Goal: Find specific page/section: Find specific page/section

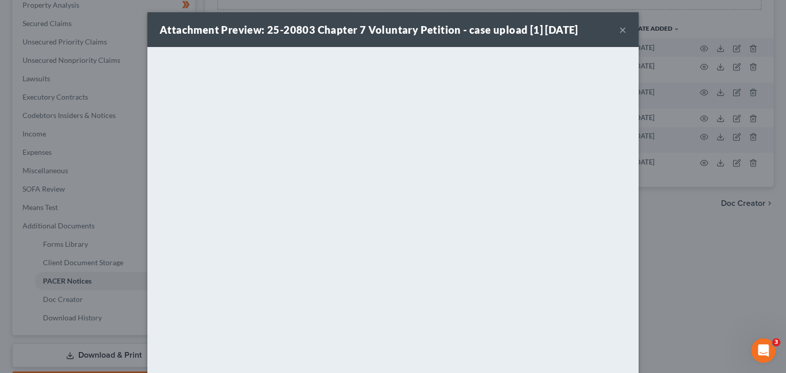
click at [619, 32] on button "×" at bounding box center [622, 30] width 7 height 12
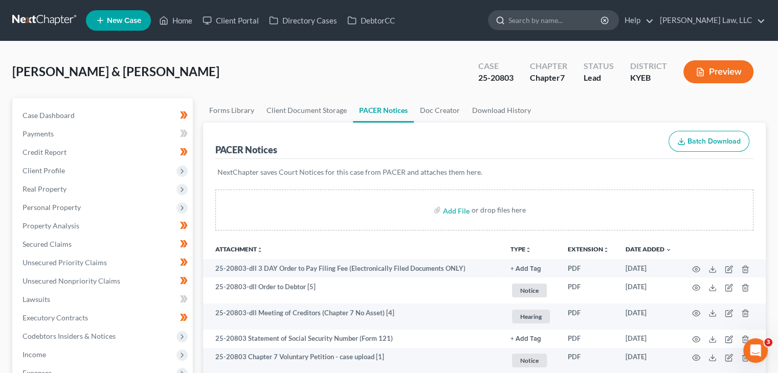
click at [545, 13] on input "search" at bounding box center [555, 20] width 94 height 19
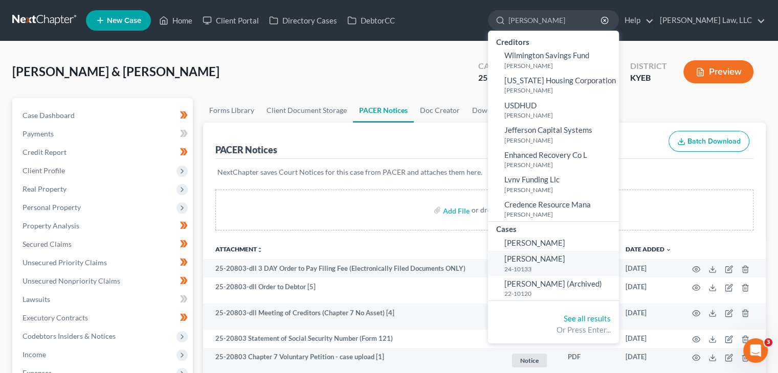
type input "[PERSON_NAME]"
click at [555, 267] on small "24-10133" at bounding box center [560, 269] width 112 height 9
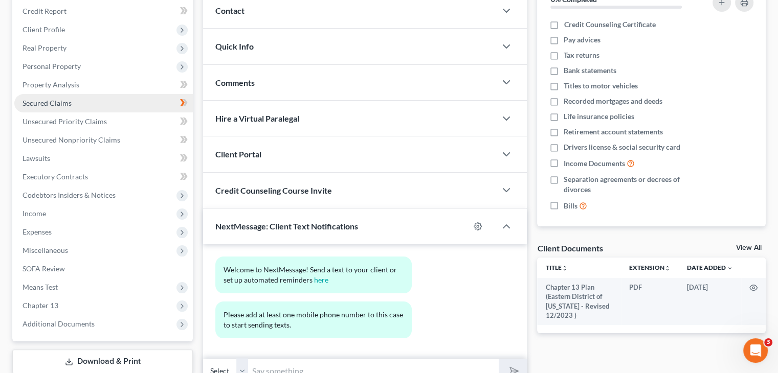
scroll to position [143, 0]
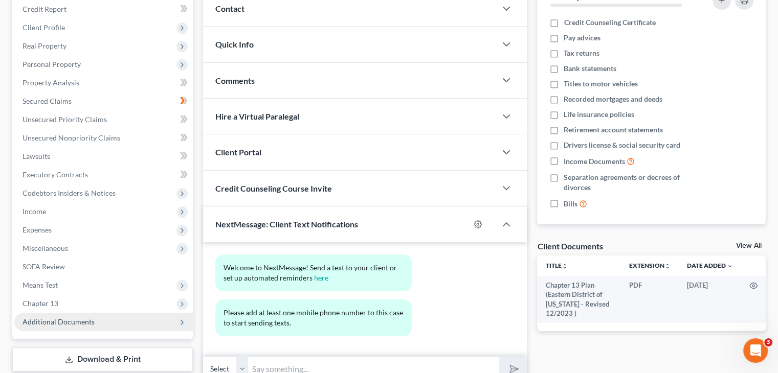
click at [87, 324] on span "Additional Documents" at bounding box center [59, 322] width 72 height 9
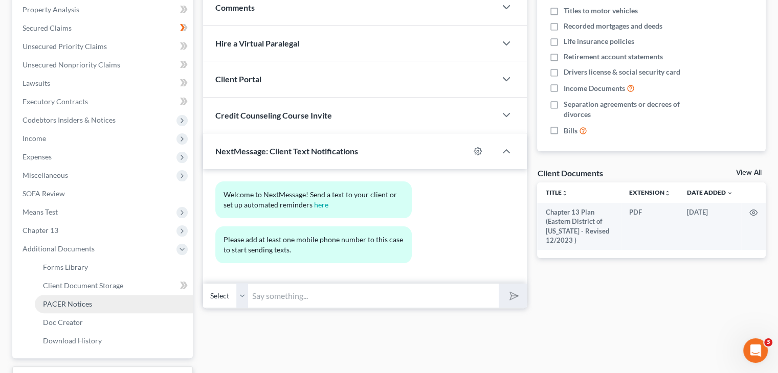
click at [88, 295] on link "PACER Notices" at bounding box center [114, 304] width 158 height 18
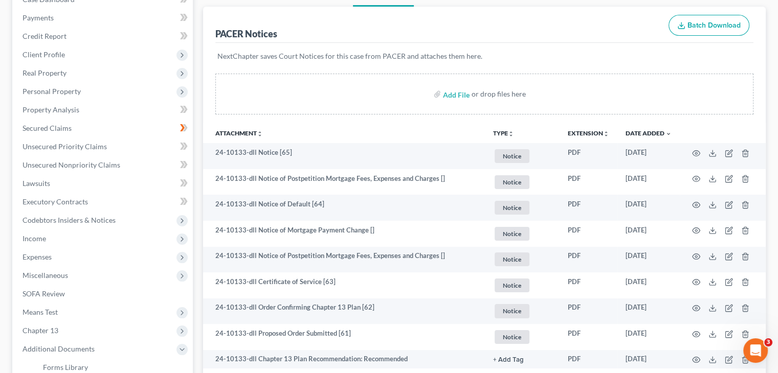
scroll to position [117, 0]
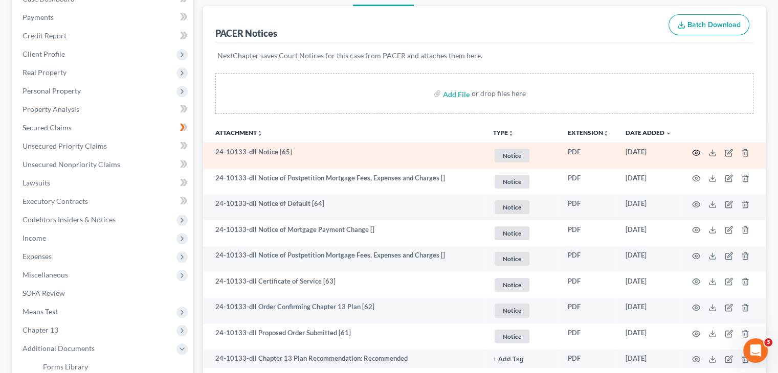
click at [694, 149] on icon "button" at bounding box center [696, 153] width 8 height 8
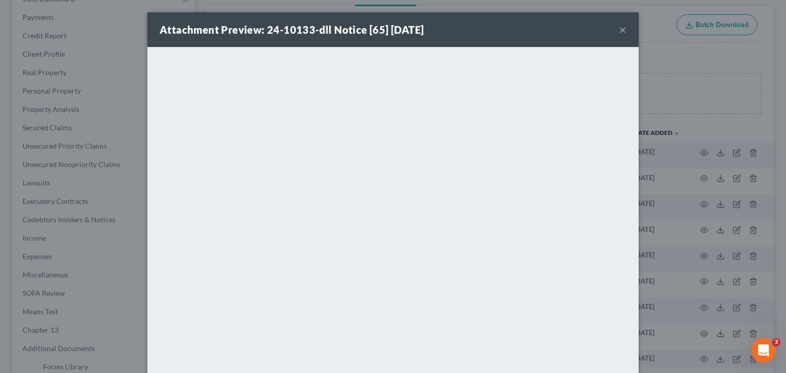
click at [619, 29] on button "×" at bounding box center [622, 30] width 7 height 12
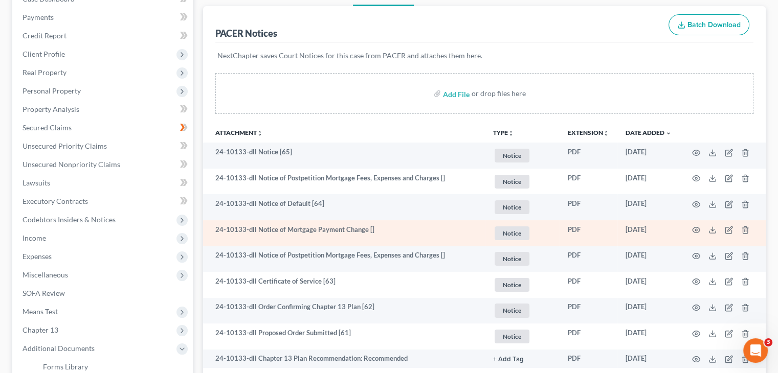
scroll to position [0, 0]
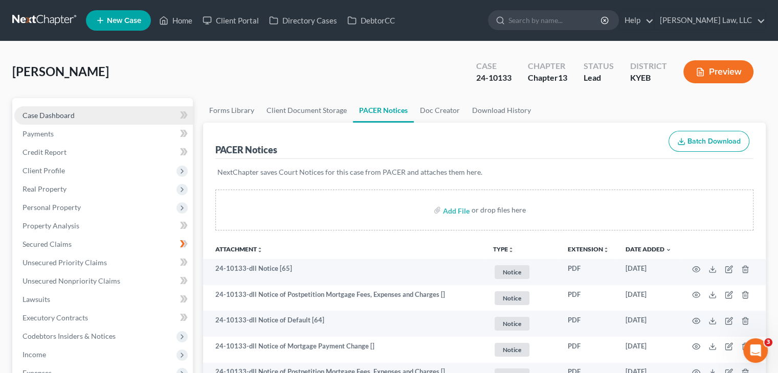
click at [95, 117] on link "Case Dashboard" at bounding box center [103, 115] width 178 height 18
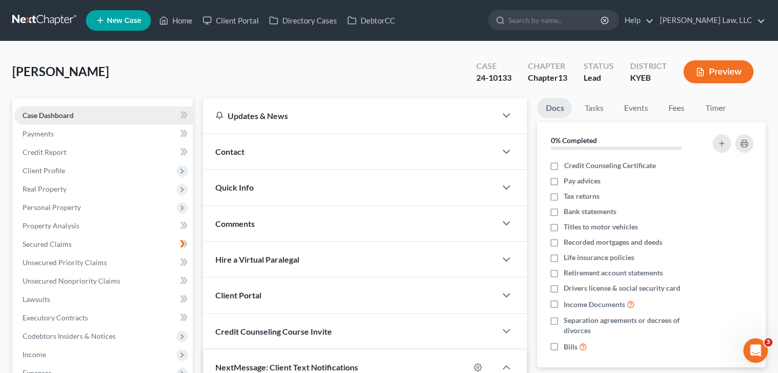
click at [141, 111] on link "Case Dashboard" at bounding box center [103, 115] width 178 height 18
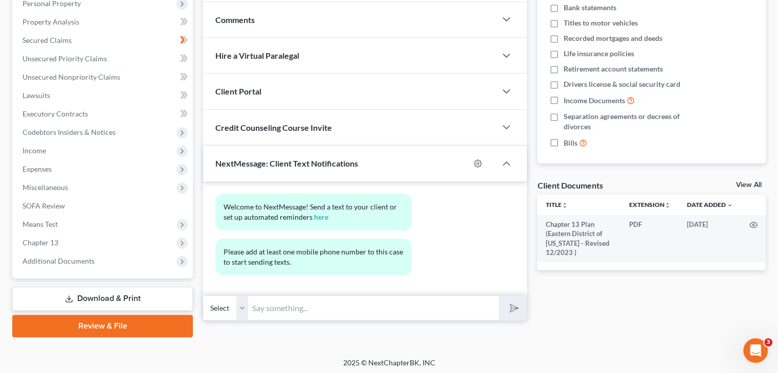
scroll to position [207, 0]
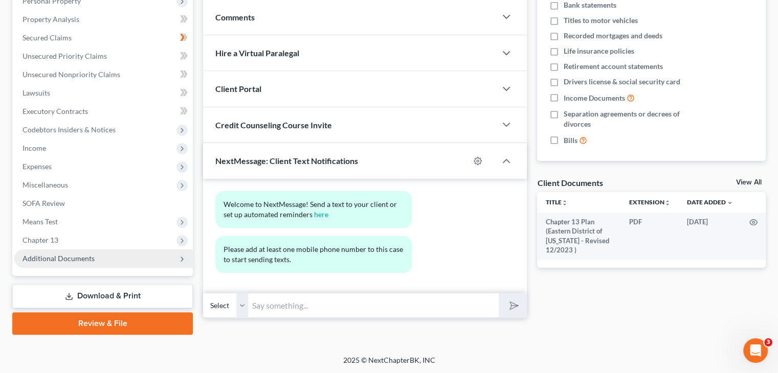
click at [113, 256] on span "Additional Documents" at bounding box center [103, 259] width 178 height 18
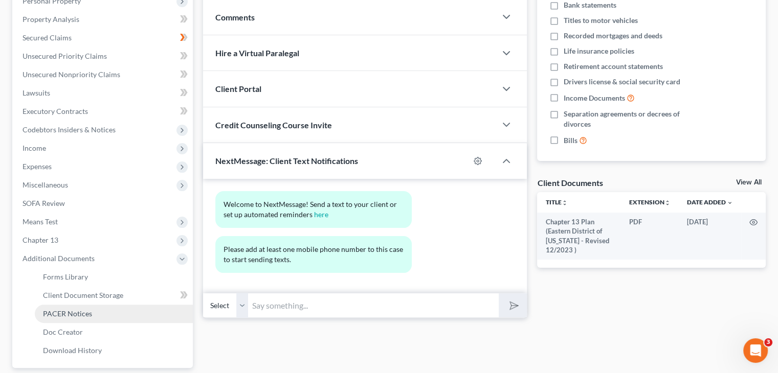
click at [87, 310] on span "PACER Notices" at bounding box center [67, 313] width 49 height 9
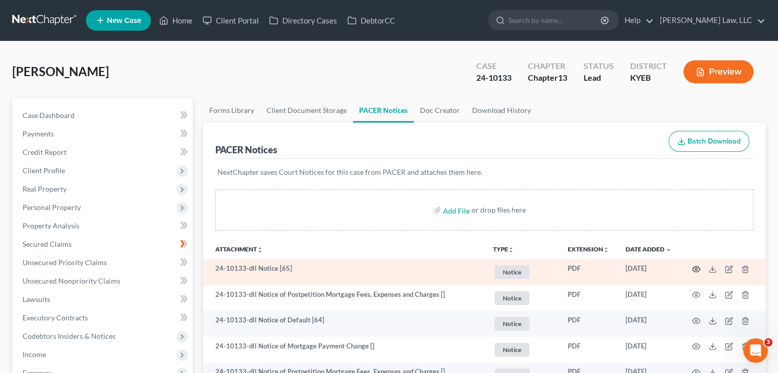
click at [696, 266] on icon "button" at bounding box center [696, 269] width 8 height 6
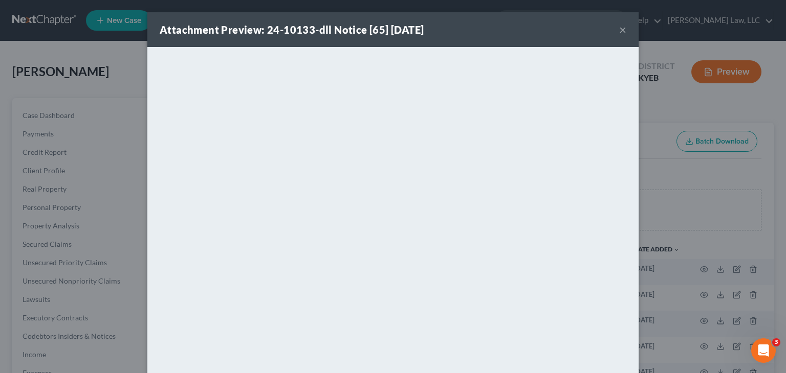
click at [619, 27] on button "×" at bounding box center [622, 30] width 7 height 12
